Goal: Information Seeking & Learning: Compare options

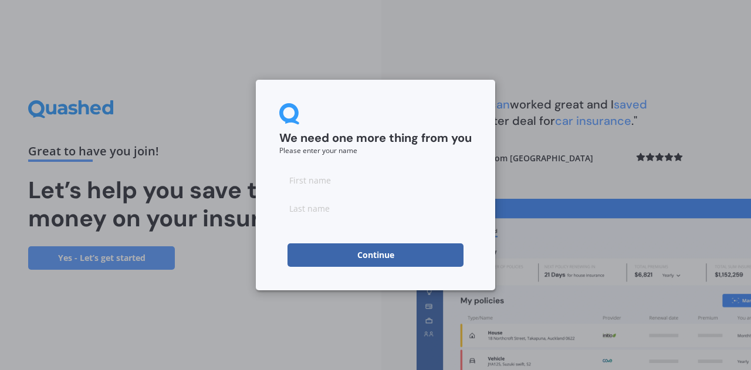
click at [393, 252] on button "Continue" at bounding box center [376, 255] width 176 height 23
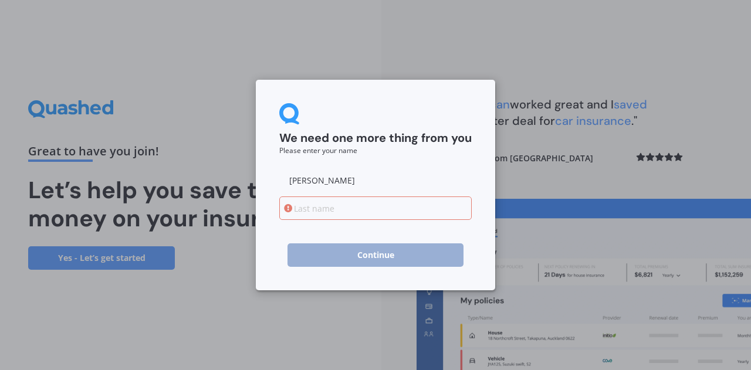
type input "[PERSON_NAME]"
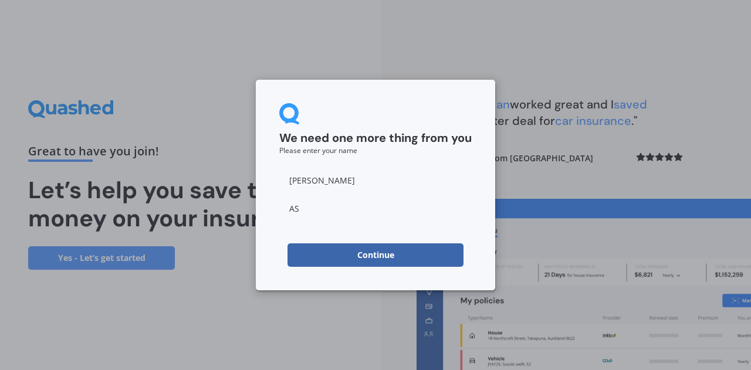
type input "A"
type input "[PERSON_NAME]"
drag, startPoint x: 344, startPoint y: 183, endPoint x: 251, endPoint y: 182, distance: 92.8
click at [251, 182] on div "We need one more thing from you Please enter your name [PERSON_NAME] Continue" at bounding box center [375, 185] width 751 height 370
type input "Gemma"
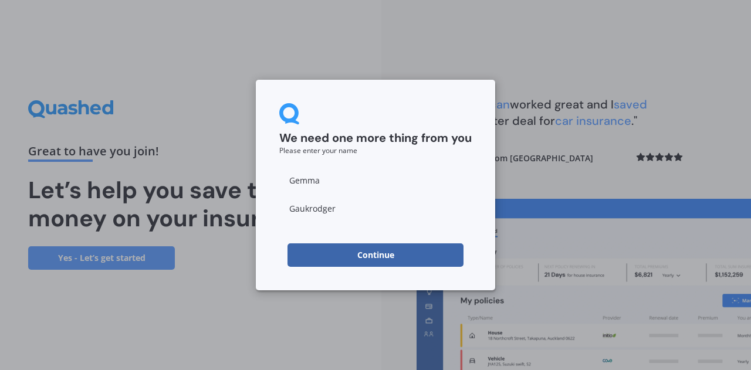
type input "Gaukrodger"
click at [374, 252] on button "Continue" at bounding box center [376, 255] width 176 height 23
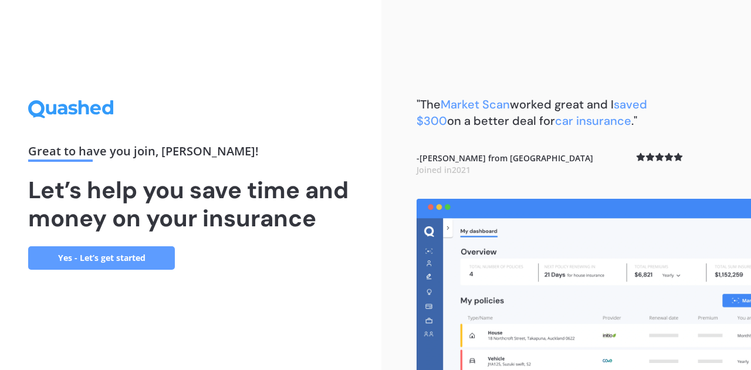
click at [129, 259] on link "Yes - Let’s get started" at bounding box center [101, 258] width 147 height 23
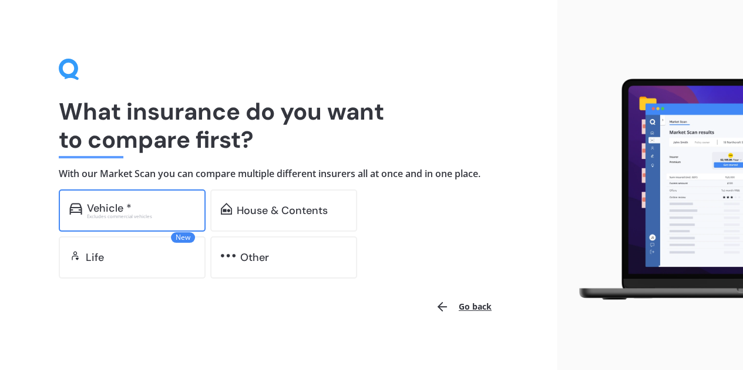
click at [96, 209] on div "Vehicle *" at bounding box center [109, 209] width 45 height 12
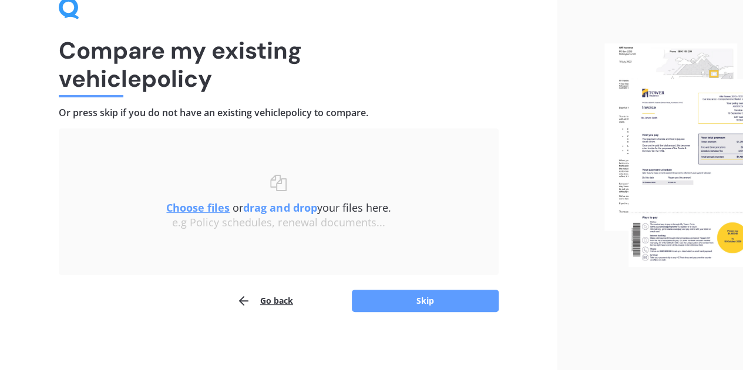
scroll to position [62, 0]
click at [443, 299] on button "Skip" at bounding box center [425, 300] width 147 height 22
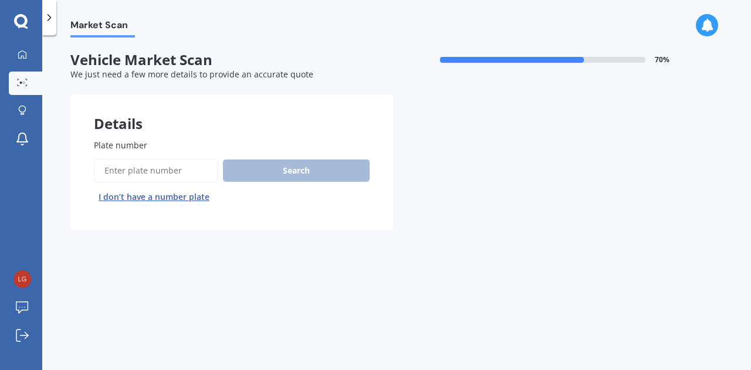
click at [141, 170] on input "Plate number" at bounding box center [156, 171] width 124 height 25
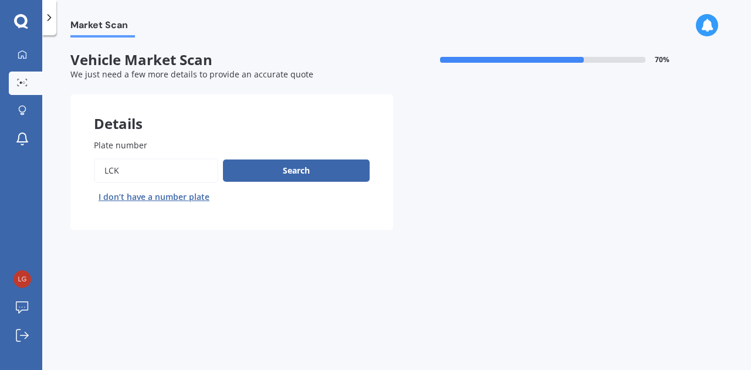
type input "LCK"
click at [122, 199] on button "I don’t have a number plate" at bounding box center [154, 197] width 120 height 19
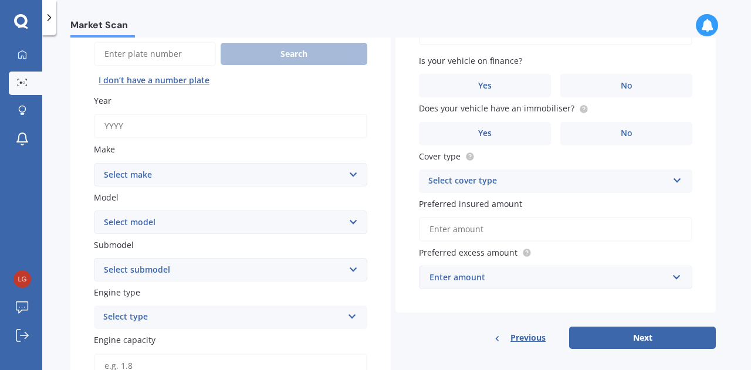
scroll to position [117, 0]
click at [142, 129] on input "Year" at bounding box center [231, 125] width 274 height 25
type input "2017"
click at [148, 179] on select "Select make AC ALFA ROMEO ASTON [PERSON_NAME] AUDI AUSTIN BEDFORD Bentley BMW B…" at bounding box center [231, 174] width 274 height 23
select select "MAZDA"
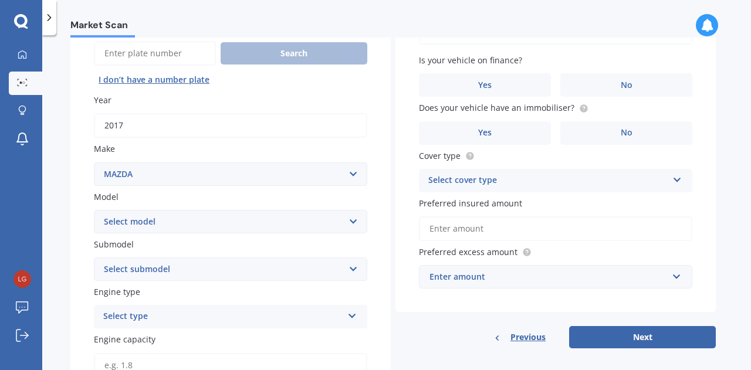
click at [94, 163] on select "Select make AC ALFA ROMEO ASTON [PERSON_NAME] AUDI AUSTIN BEDFORD Bentley BMW B…" at bounding box center [231, 174] width 274 height 23
click at [133, 220] on select "Select model 121 2 3 323 323 / Familia 6 626 929 Atenza Autozam Axela AZ3 B2000…" at bounding box center [231, 221] width 274 height 23
select select "3"
click at [94, 211] on select "Select model 121 2 3 323 323 / Familia 6 626 929 Atenza Autozam Axela AZ3 B2000…" at bounding box center [231, 221] width 274 height 23
click at [166, 269] on select "Select submodel (all other) 2.0 GLX 2.0GSX Hatch MPS 2.3 6MT MPS Turbo SP22 LTD…" at bounding box center [231, 269] width 274 height 23
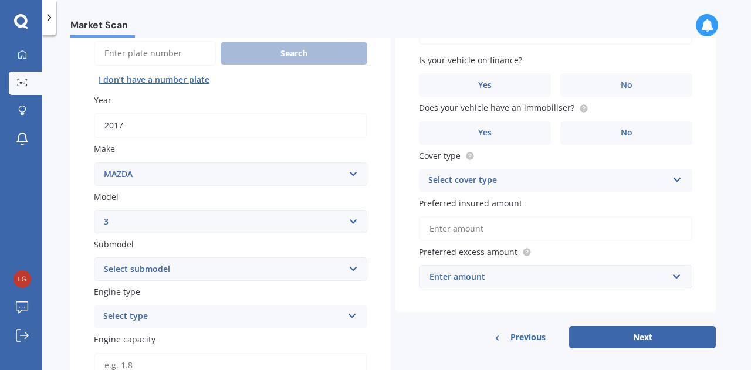
click at [166, 269] on select "Select submodel (all other) 2.0 GLX 2.0GSX Hatch MPS 2.3 6MT MPS Turbo SP22 LTD…" at bounding box center [231, 269] width 274 height 23
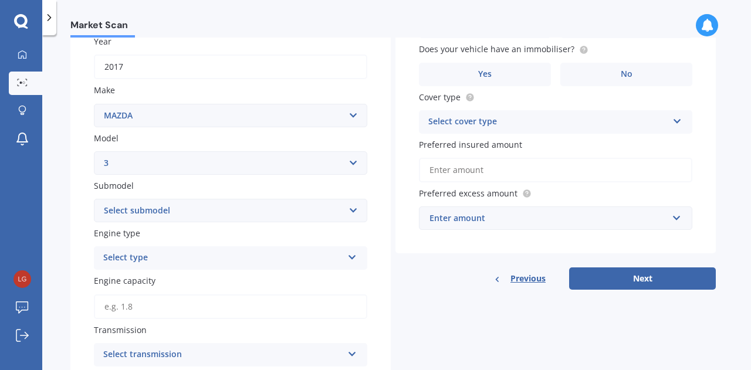
click at [149, 261] on div "Select type" at bounding box center [223, 258] width 240 height 14
click at [131, 278] on div "Petrol" at bounding box center [231, 281] width 272 height 21
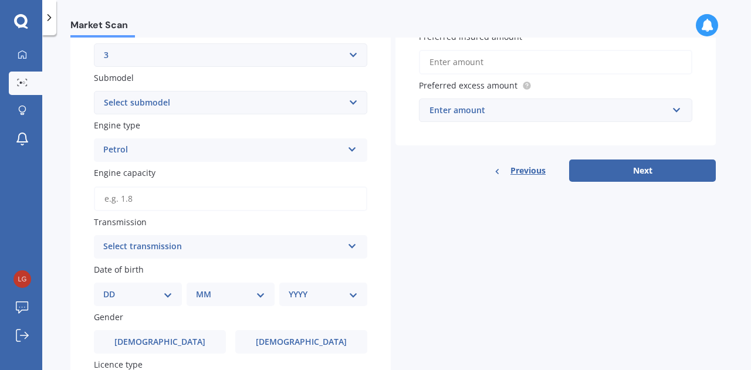
scroll to position [294, 0]
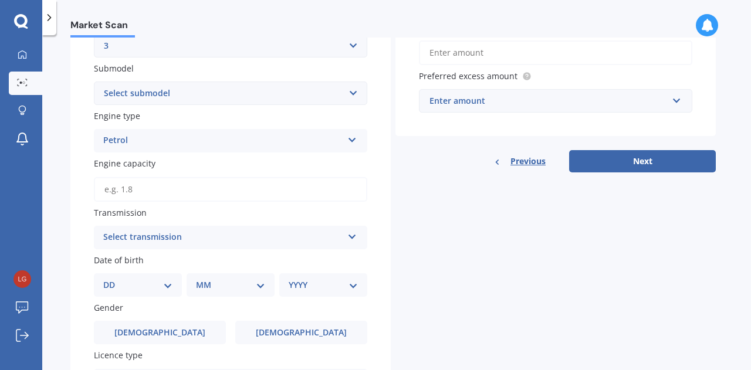
click at [150, 201] on input "Engine capacity" at bounding box center [231, 189] width 274 height 25
click at [181, 246] on div "Select transmission Auto Manual Other" at bounding box center [231, 237] width 274 height 23
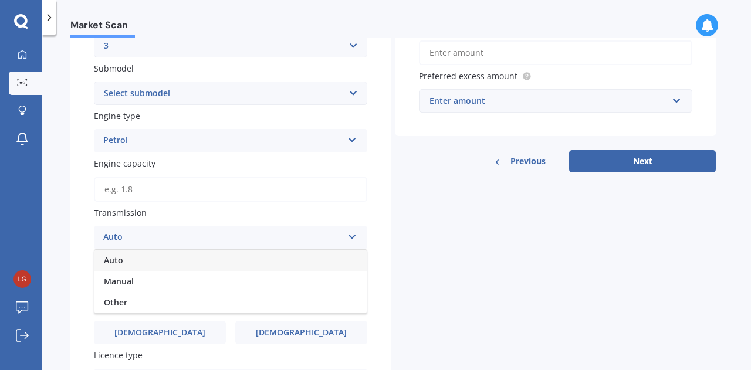
click at [119, 262] on span "Auto" at bounding box center [113, 260] width 19 height 11
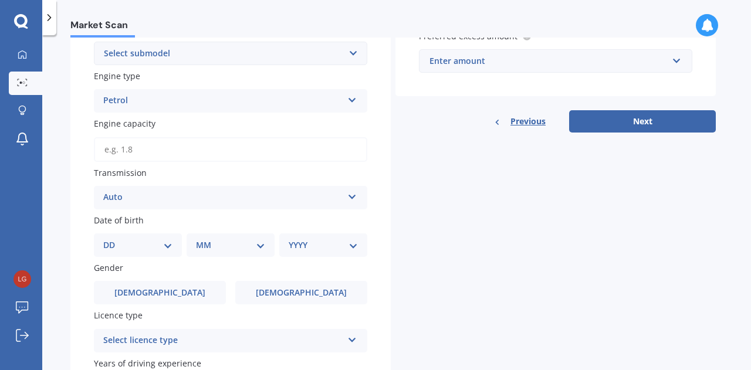
scroll to position [352, 0]
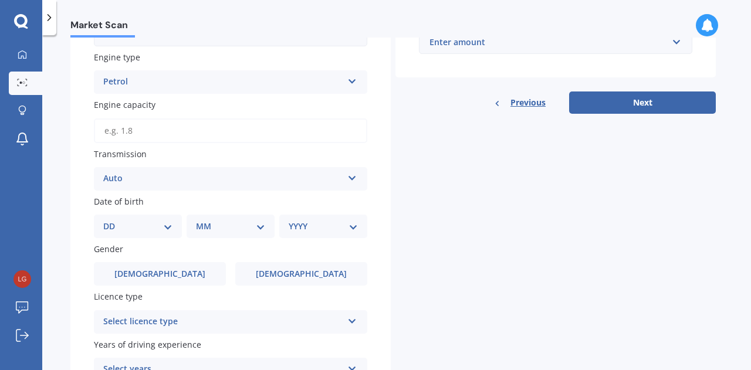
click at [134, 224] on select "DD 01 02 03 04 05 06 07 08 09 10 11 12 13 14 15 16 17 18 19 20 21 22 23 24 25 2…" at bounding box center [137, 226] width 69 height 13
click at [131, 238] on div "DD 01 02 03 04 05 06 07 08 09 10 11 12 13 14 15 16 17 18 19 20 21 22 23 24 25 2…" at bounding box center [138, 226] width 88 height 23
click at [130, 224] on select "DD 01 02 03 04 05 06 07 08 09 10 11 12 13 14 15 16 17 18 19 20 21 22 23 24 25 2…" at bounding box center [137, 226] width 69 height 13
select select "31"
click at [113, 222] on select "DD 01 02 03 04 05 06 07 08 09 10 11 12 13 14 15 16 17 18 19 20 21 22 23 24 25 2…" at bounding box center [137, 226] width 69 height 13
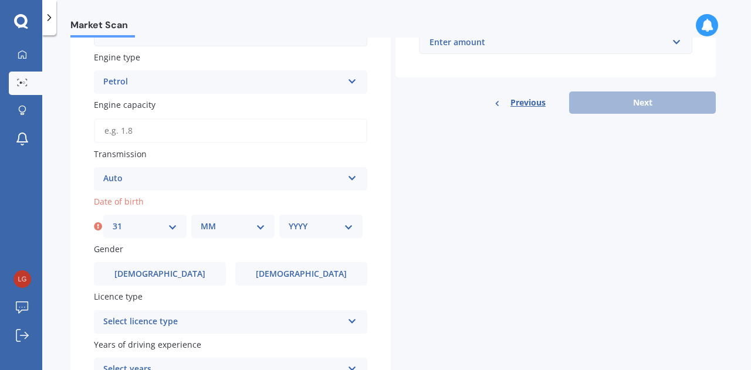
click at [226, 230] on select "MM 01 02 03 04 05 06 07 08 09 10 11 12" at bounding box center [233, 226] width 65 height 13
select select "07"
click at [201, 222] on select "MM 01 02 03 04 05 06 07 08 09 10 11 12" at bounding box center [233, 226] width 65 height 13
click at [324, 230] on select "YYYY 2025 2024 2023 2022 2021 2020 2019 2018 2017 2016 2015 2014 2013 2012 2011…" at bounding box center [321, 226] width 65 height 13
select select "2000"
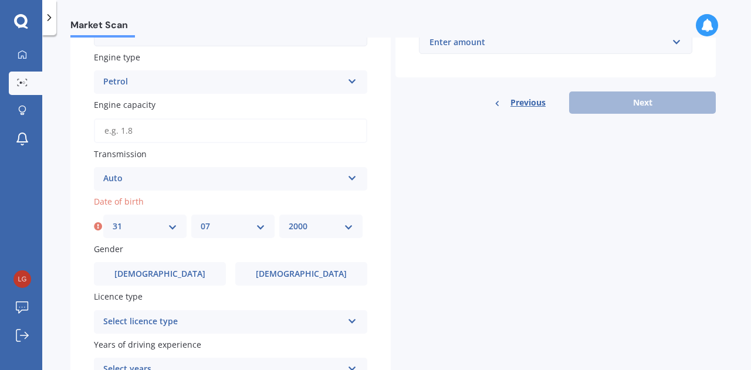
click at [289, 222] on select "YYYY 2025 2024 2023 2022 2021 2020 2019 2018 2017 2016 2015 2014 2013 2012 2011…" at bounding box center [321, 226] width 65 height 13
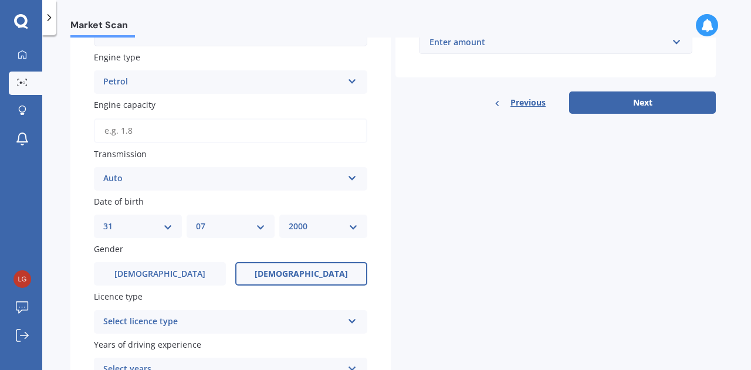
click at [284, 272] on label "[DEMOGRAPHIC_DATA]" at bounding box center [301, 273] width 132 height 23
click at [0, 0] on input "[DEMOGRAPHIC_DATA]" at bounding box center [0, 0] width 0 height 0
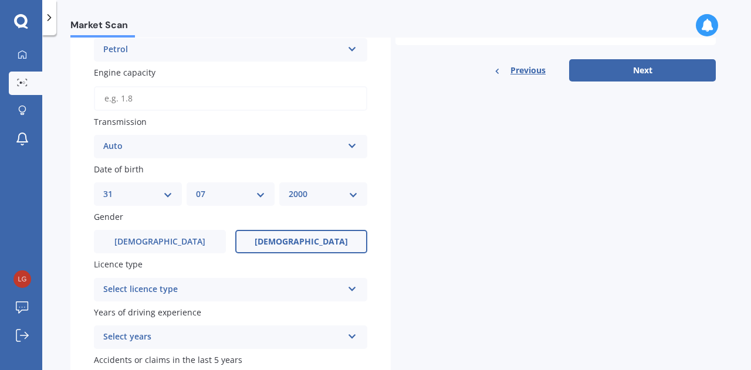
scroll to position [411, 0]
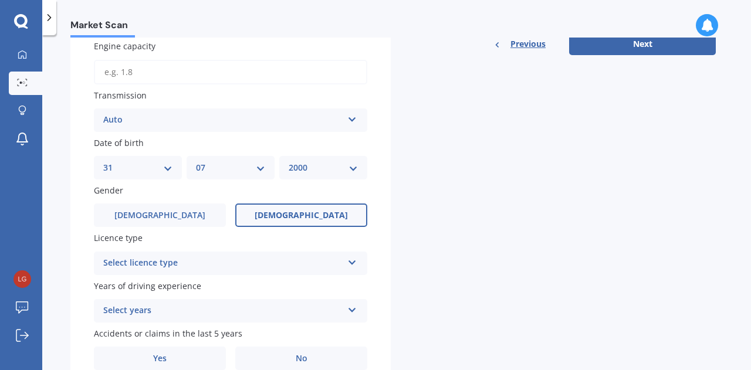
click at [190, 259] on div "Select licence type" at bounding box center [223, 264] width 240 height 14
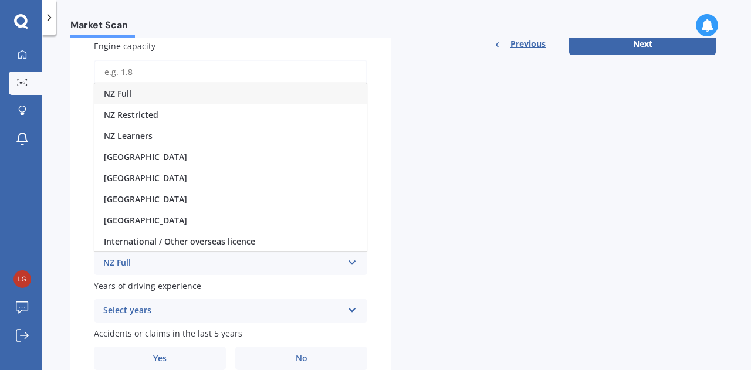
click at [161, 96] on div "NZ Full" at bounding box center [231, 93] width 272 height 21
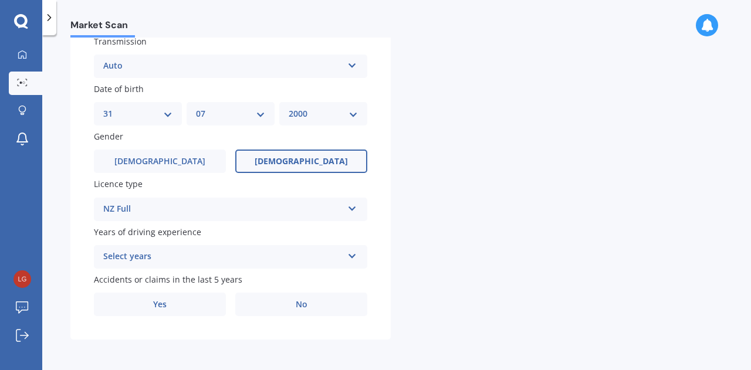
scroll to position [467, 0]
click at [171, 260] on div "Select years" at bounding box center [223, 257] width 240 height 14
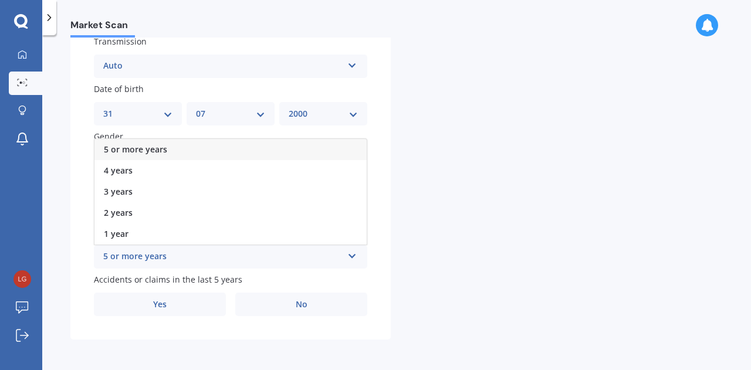
click at [156, 146] on span "5 or more years" at bounding box center [135, 149] width 63 height 11
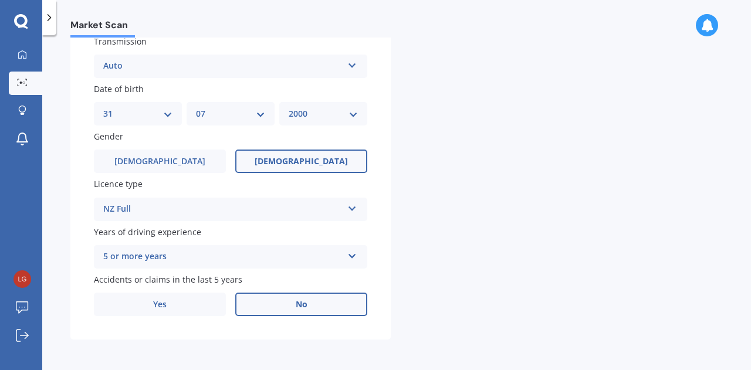
click at [274, 307] on label "No" at bounding box center [301, 304] width 132 height 23
click at [0, 0] on input "No" at bounding box center [0, 0] width 0 height 0
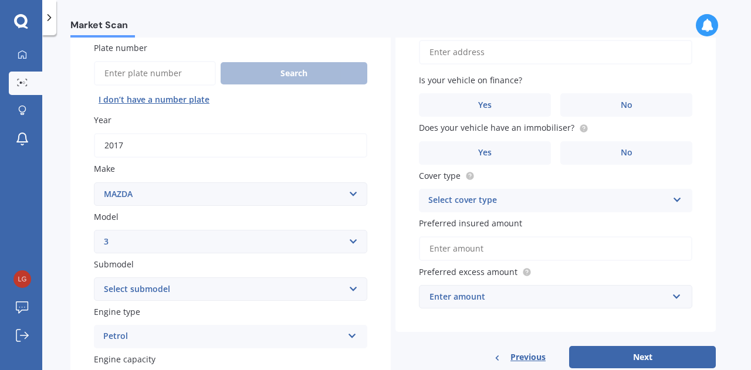
scroll to position [0, 0]
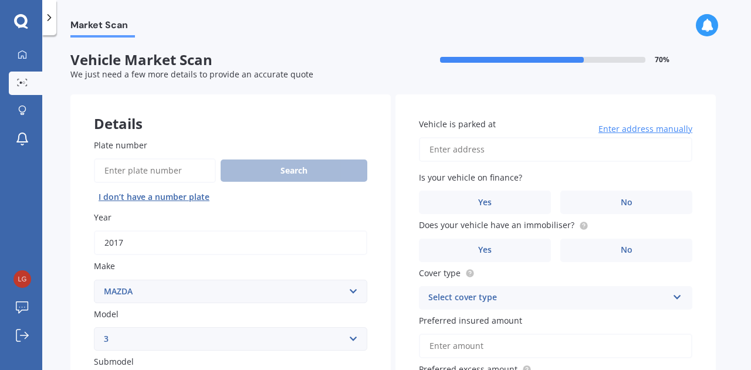
click at [474, 146] on input "Vehicle is parked at" at bounding box center [556, 149] width 274 height 25
type input "1"
type input "[STREET_ADDRESS]"
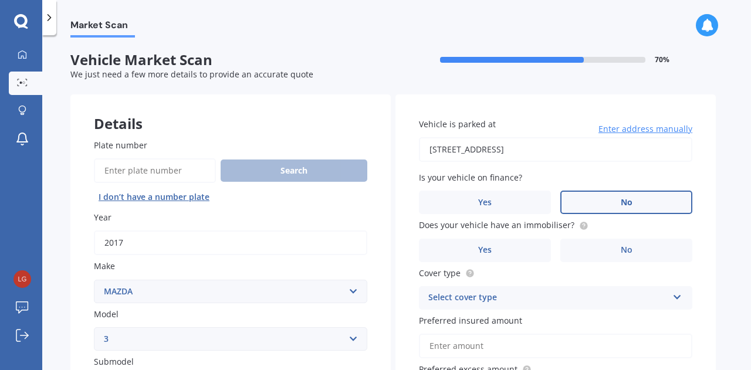
click at [636, 206] on label "No" at bounding box center [627, 202] width 132 height 23
click at [0, 0] on input "No" at bounding box center [0, 0] width 0 height 0
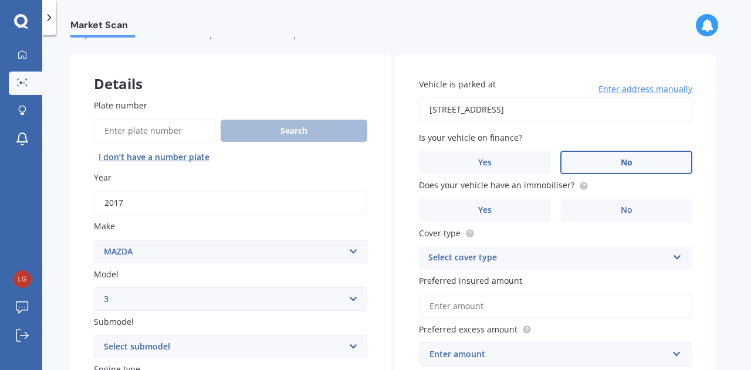
scroll to position [59, 0]
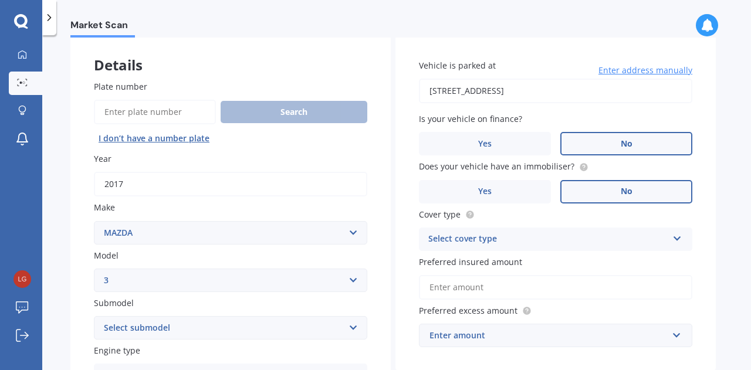
click at [638, 193] on label "No" at bounding box center [627, 191] width 132 height 23
click at [0, 0] on input "No" at bounding box center [0, 0] width 0 height 0
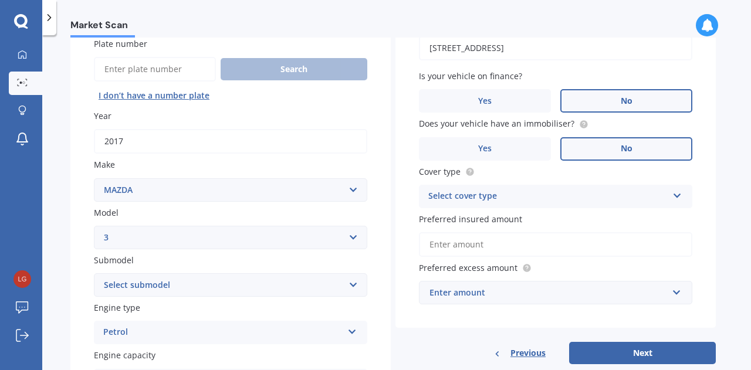
scroll to position [117, 0]
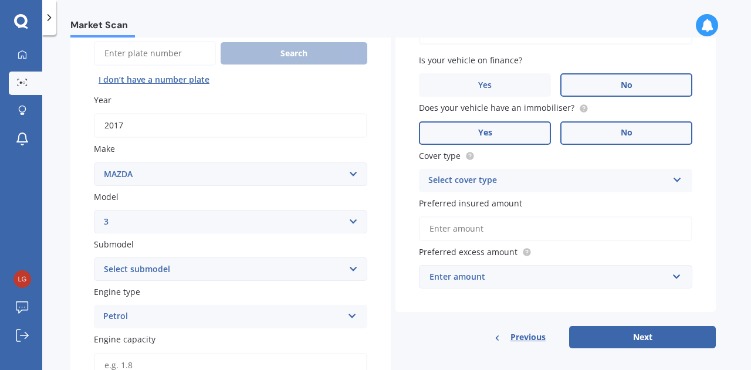
click at [510, 139] on label "Yes" at bounding box center [485, 133] width 132 height 23
click at [0, 0] on input "Yes" at bounding box center [0, 0] width 0 height 0
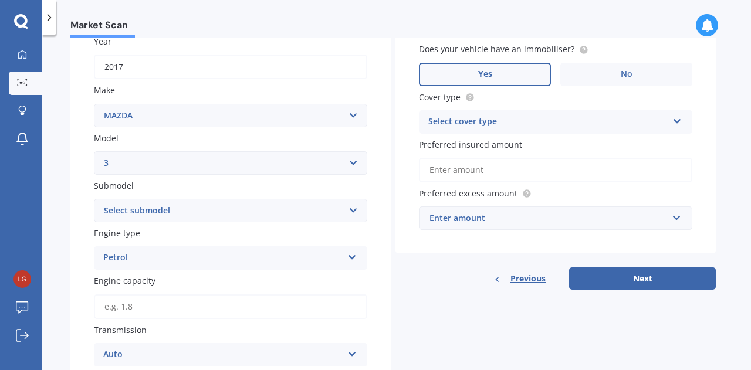
click at [506, 122] on div "Select cover type" at bounding box center [549, 122] width 240 height 14
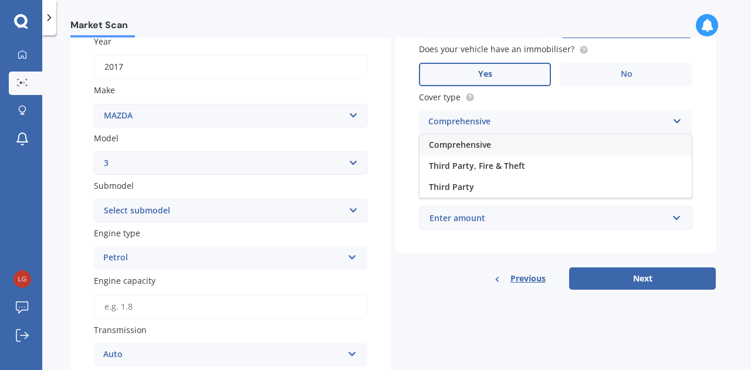
click at [466, 145] on span "Comprehensive" at bounding box center [460, 144] width 62 height 11
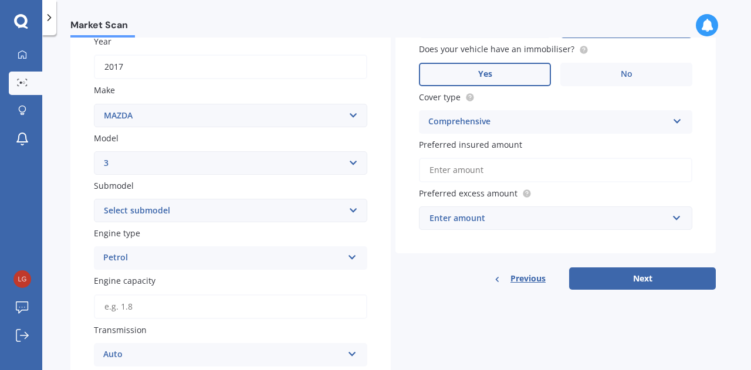
click at [483, 174] on input "Preferred insured amount" at bounding box center [556, 170] width 274 height 25
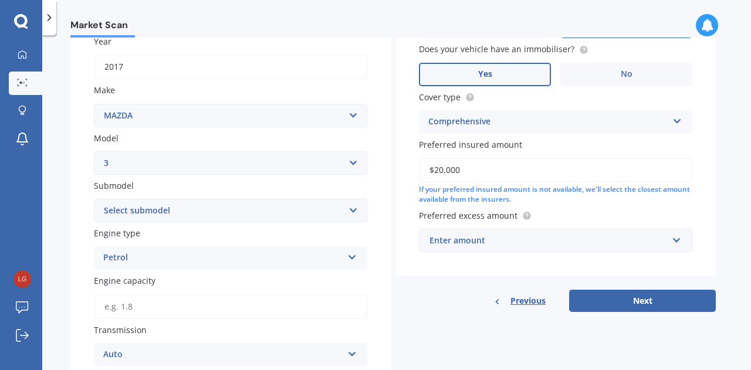
type input "$20,000"
click at [587, 242] on div "Enter amount" at bounding box center [549, 240] width 238 height 13
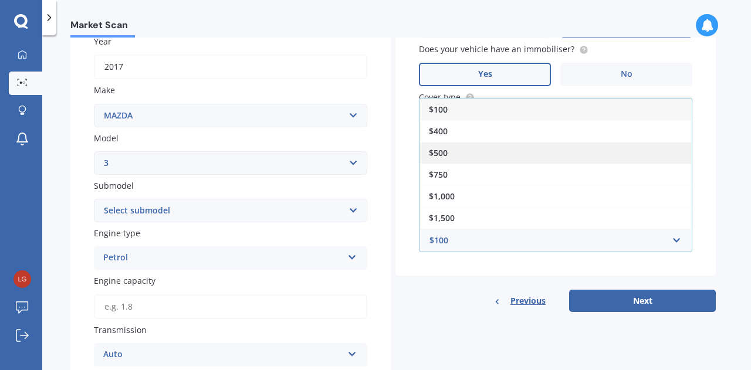
click at [463, 157] on div "$500" at bounding box center [556, 153] width 272 height 22
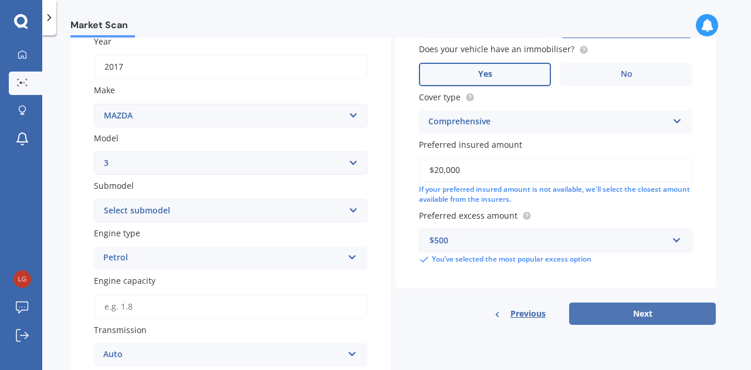
click at [653, 312] on button "Next" at bounding box center [642, 314] width 147 height 22
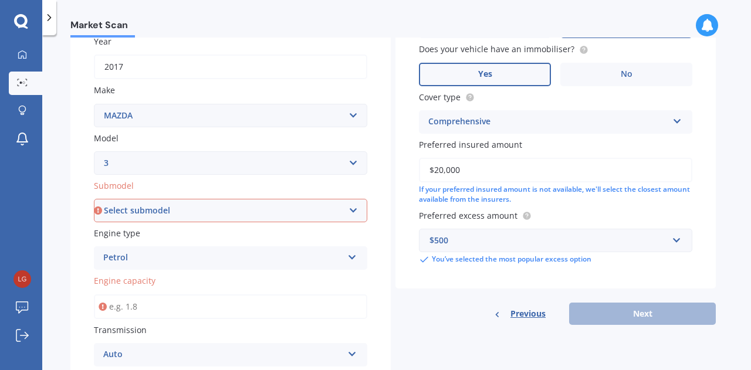
click at [160, 211] on select "Select submodel (all other) 2.0 GLX 2.0GSX Hatch MPS 2.3 6MT MPS Turbo SP22 LTD…" at bounding box center [231, 210] width 274 height 23
select select "2.0 GLX"
click at [94, 200] on select "Select submodel (all other) 2.0 GLX 2.0GSX Hatch MPS 2.3 6MT MPS Turbo SP22 LTD…" at bounding box center [231, 210] width 274 height 23
click at [135, 308] on input "Engine capacity" at bounding box center [231, 307] width 274 height 25
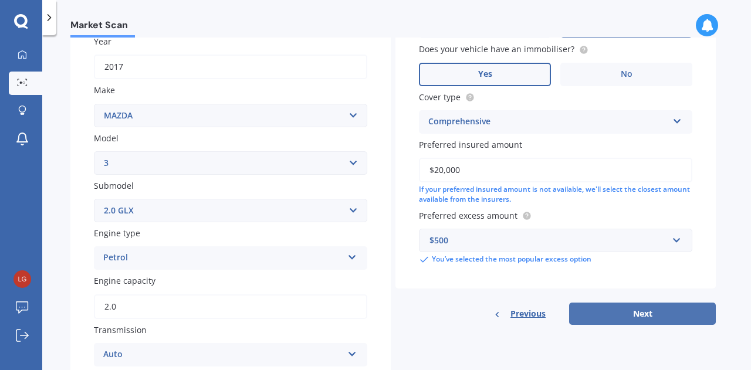
type input "2.0"
click at [606, 309] on button "Next" at bounding box center [642, 314] width 147 height 22
select select "31"
select select "07"
select select "2000"
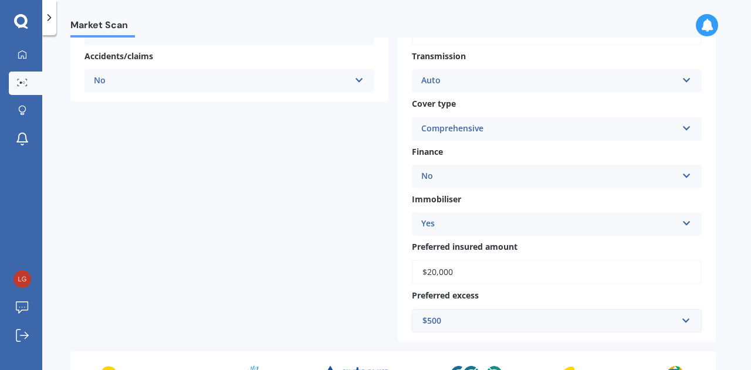
scroll to position [476, 0]
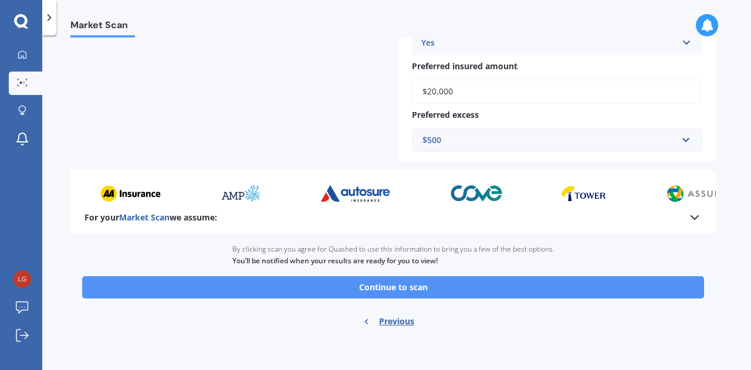
click at [367, 289] on button "Continue to scan" at bounding box center [393, 287] width 622 height 22
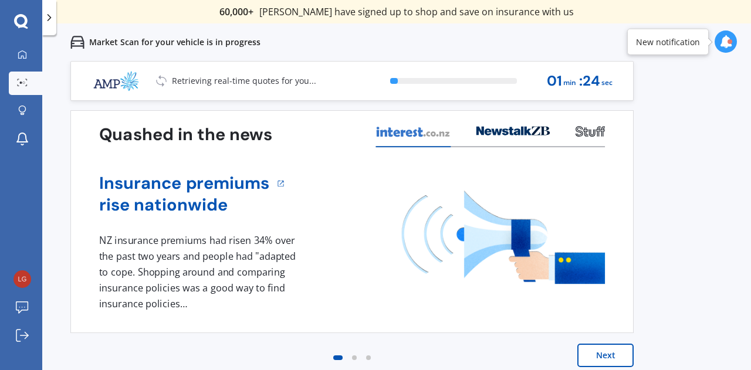
click at [593, 346] on button "Next" at bounding box center [606, 355] width 56 height 23
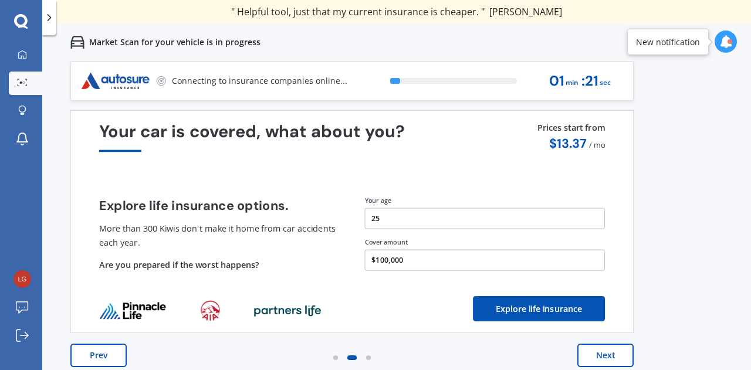
click at [613, 354] on button "Next" at bounding box center [606, 355] width 56 height 23
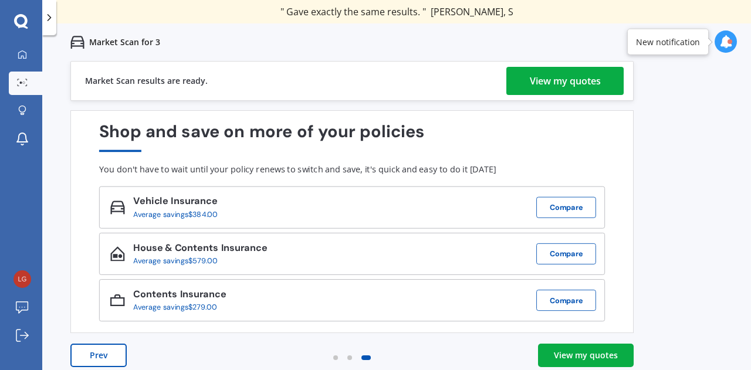
click at [578, 359] on div "View my quotes" at bounding box center [586, 356] width 64 height 12
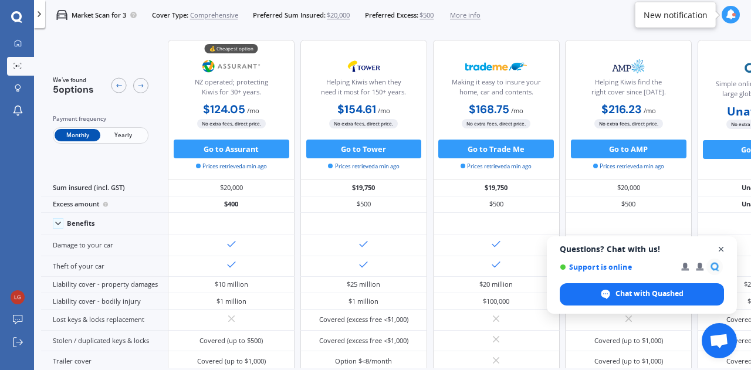
click at [721, 252] on span "Open chat" at bounding box center [721, 249] width 15 height 15
